Goal: Information Seeking & Learning: Check status

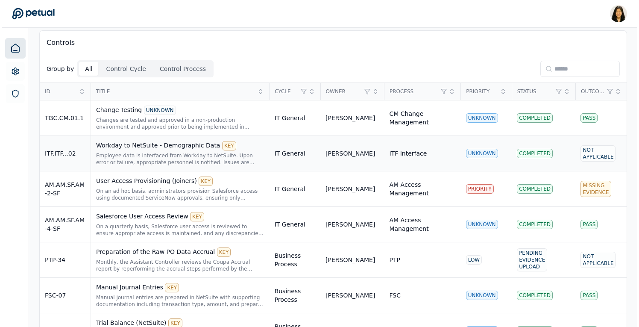
scroll to position [173, 0]
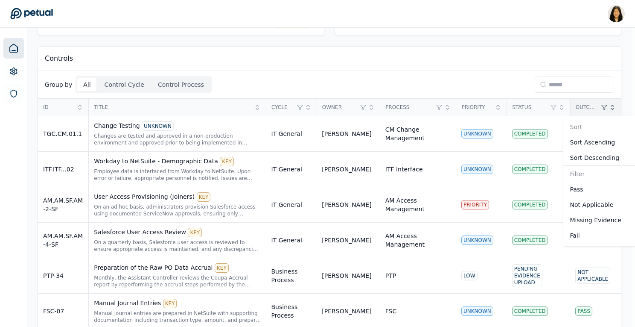
click at [579, 231] on div "Fail" at bounding box center [596, 235] width 51 height 9
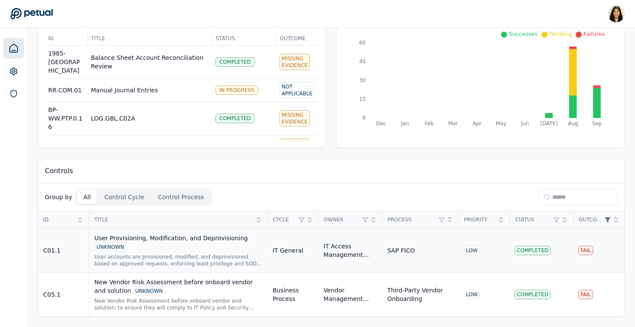
click at [606, 246] on td "Fail" at bounding box center [598, 250] width 51 height 44
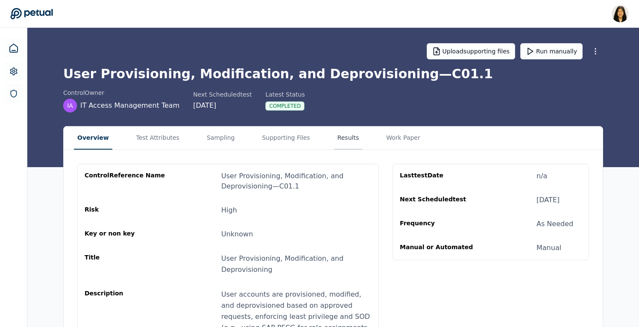
click at [337, 138] on button "Results" at bounding box center [348, 137] width 29 height 23
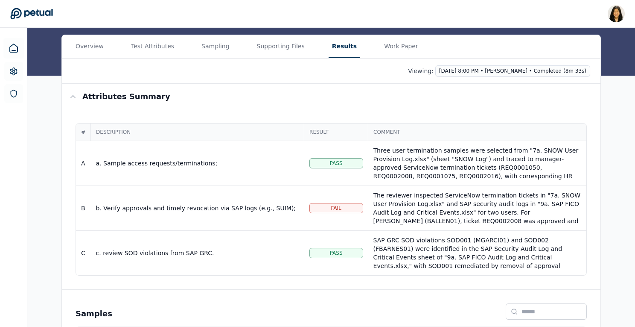
scroll to position [151, 0]
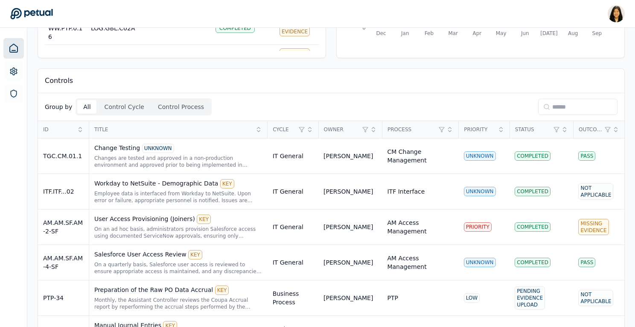
scroll to position [61, 0]
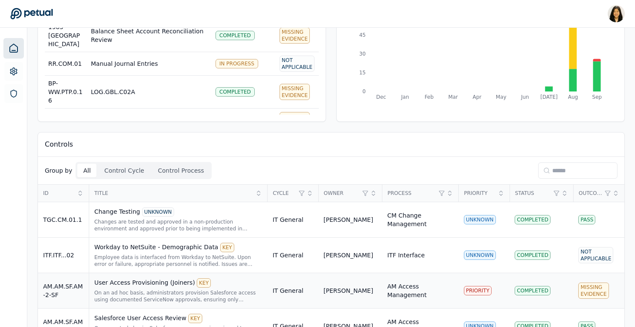
scroll to position [86, 0]
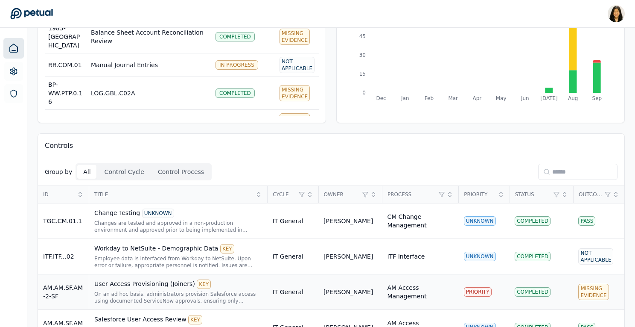
click at [595, 288] on div "Missing Evidence" at bounding box center [594, 292] width 30 height 16
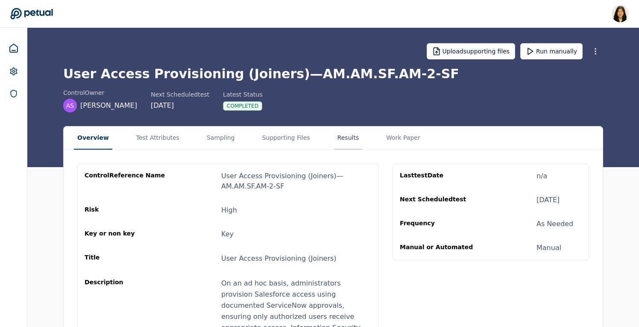
click at [339, 145] on button "Results" at bounding box center [348, 137] width 29 height 23
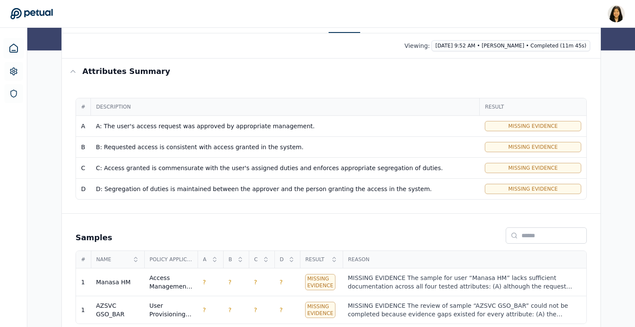
scroll to position [128, 0]
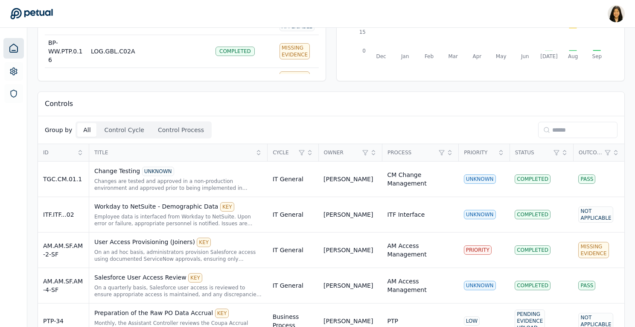
scroll to position [86, 0]
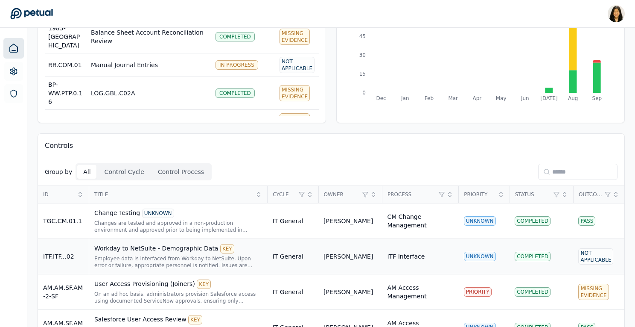
click at [602, 255] on div "Not Applicable" at bounding box center [596, 256] width 35 height 16
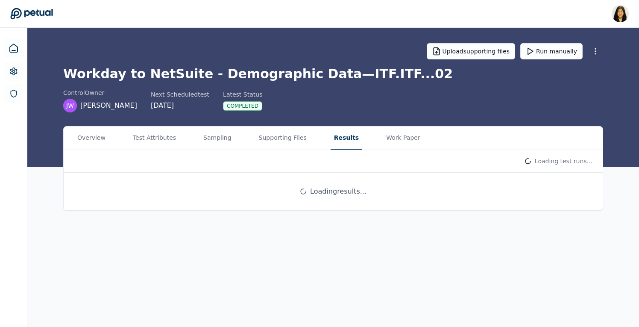
click at [333, 134] on button "Results" at bounding box center [347, 137] width 32 height 23
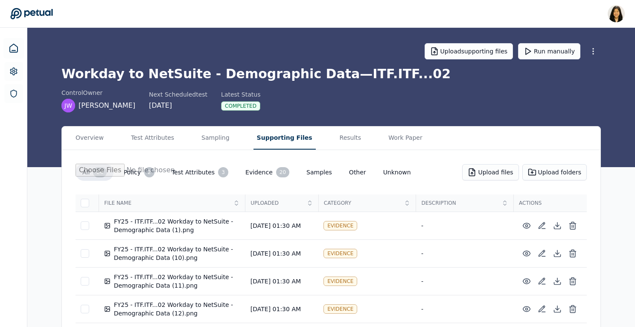
click at [280, 140] on button "Supporting Files" at bounding box center [285, 137] width 62 height 23
click at [15, 43] on link at bounding box center [13, 48] width 20 height 20
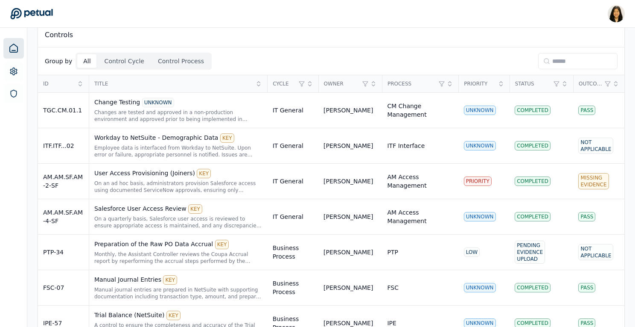
scroll to position [224, 0]
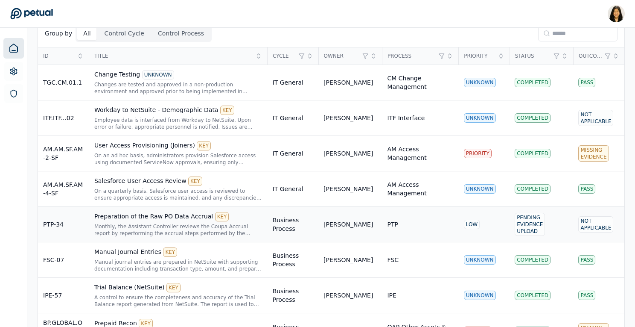
click at [597, 229] on div "Not Applicable" at bounding box center [596, 224] width 35 height 16
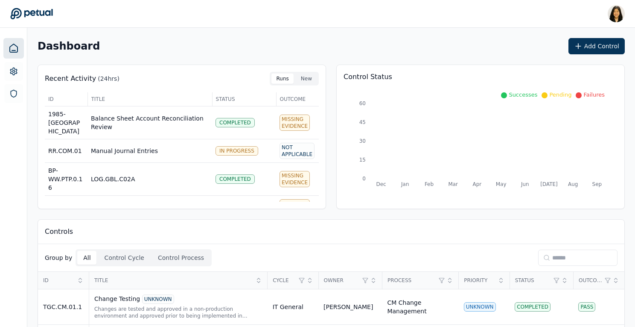
scroll to position [224, 0]
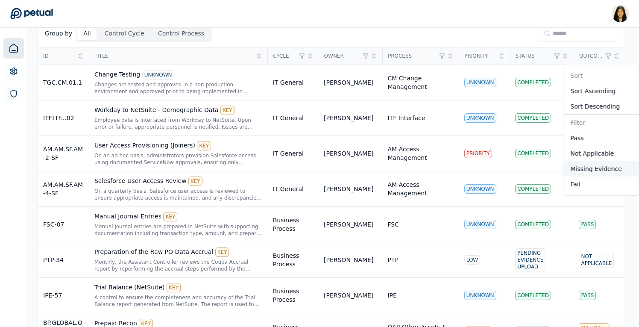
click at [589, 167] on div "Missing Evidence" at bounding box center [596, 168] width 51 height 9
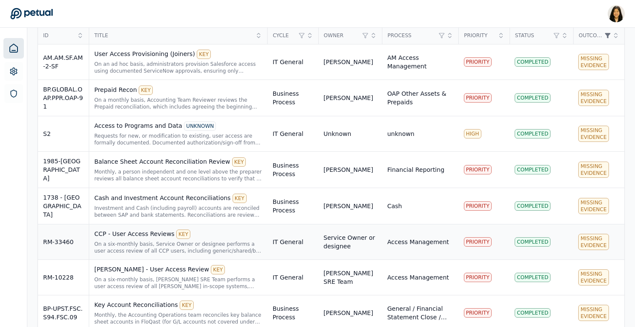
scroll to position [24, 0]
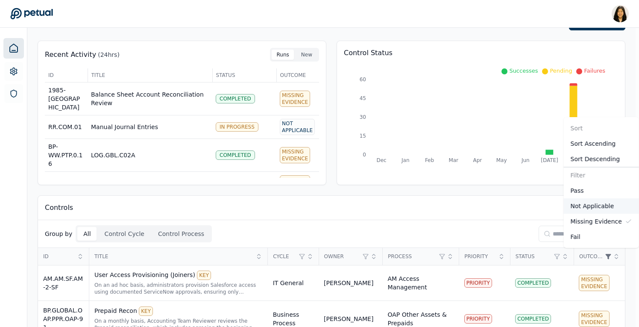
click at [591, 202] on div "Not Applicable" at bounding box center [596, 206] width 51 height 9
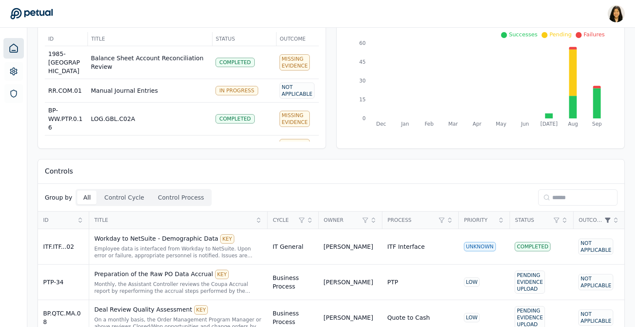
scroll to position [58, 0]
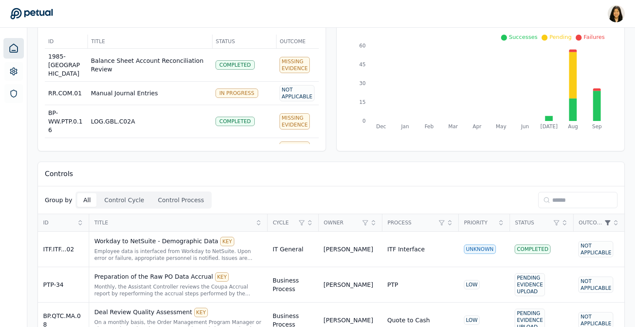
drag, startPoint x: 273, startPoint y: 41, endPoint x: 254, endPoint y: 41, distance: 19.2
click at [254, 41] on tr "ID Title Status Outcome" at bounding box center [182, 42] width 274 height 14
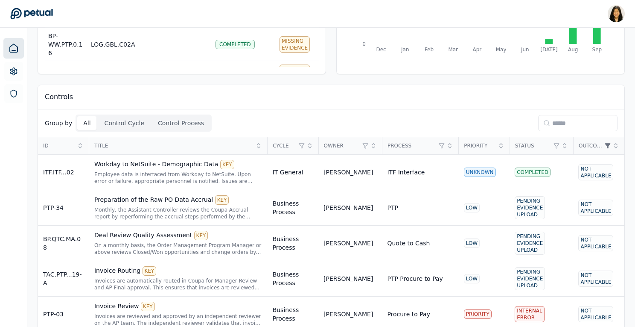
scroll to position [138, 0]
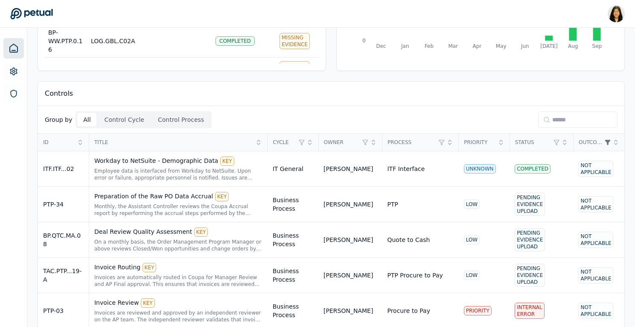
click at [560, 121] on input at bounding box center [577, 119] width 79 height 16
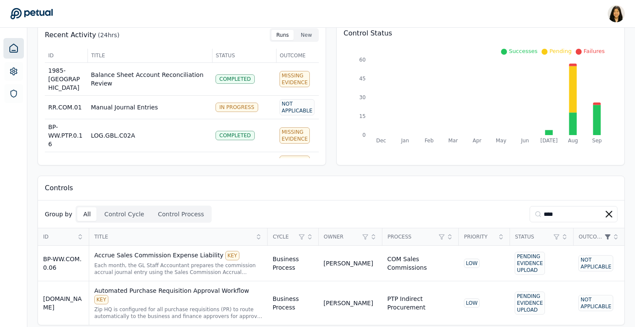
type input "****"
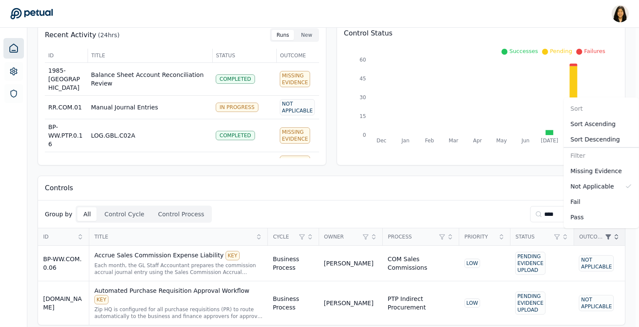
click at [607, 235] on html "Renee Park renee.park@petual.ai Sign out Dashboard Add Control Recent Activity …" at bounding box center [319, 145] width 639 height 379
click at [609, 233] on html "Renee Park renee.park@petual.ai Sign out Dashboard Add Control Recent Activity …" at bounding box center [317, 145] width 635 height 379
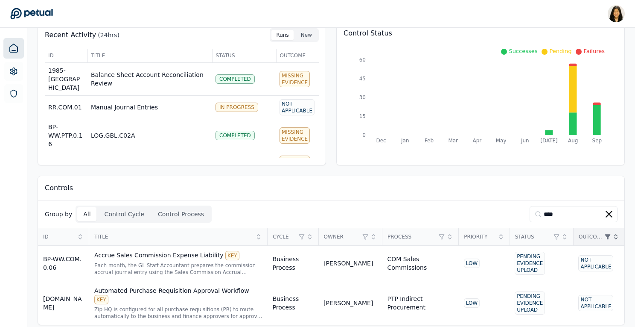
click at [607, 233] on html "Renee Park renee.park@petual.ai Sign out Dashboard Add Control Recent Activity …" at bounding box center [317, 145] width 635 height 379
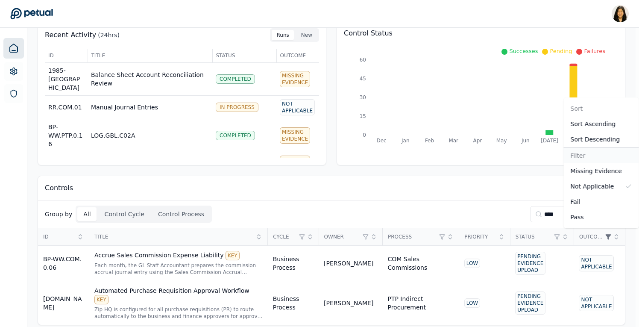
click at [593, 155] on div "Filter" at bounding box center [601, 155] width 61 height 9
click at [591, 115] on div "Sort" at bounding box center [601, 108] width 75 height 15
click at [628, 186] on icon at bounding box center [628, 186] width 7 height 7
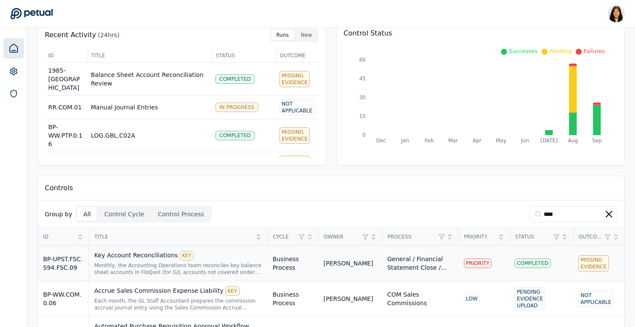
click at [71, 263] on div "BP-UPST.FSC.S94.FSC.09" at bounding box center [63, 263] width 41 height 17
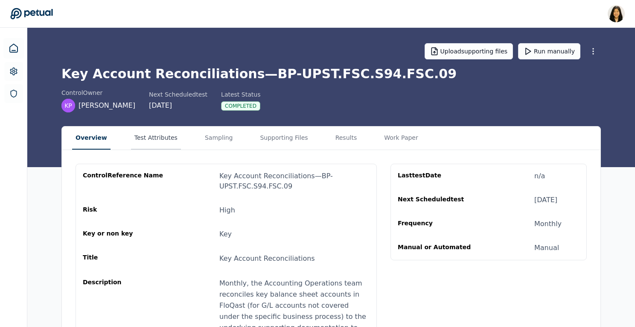
click at [155, 142] on button "Test Attributes" at bounding box center [156, 137] width 50 height 23
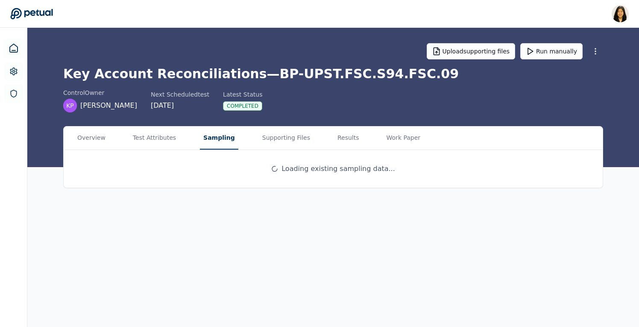
click at [210, 144] on button "Sampling" at bounding box center [219, 137] width 38 height 23
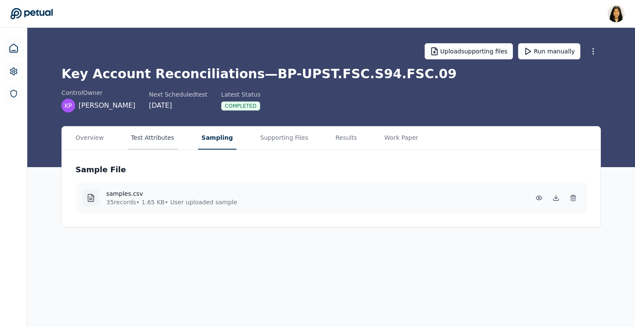
click at [143, 136] on button "Test Attributes" at bounding box center [153, 137] width 50 height 23
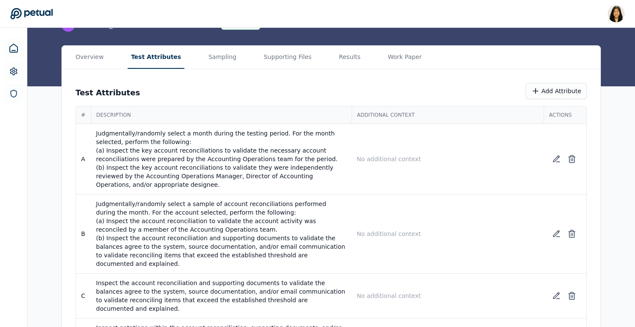
scroll to position [68, 0]
